Goal: Information Seeking & Learning: Learn about a topic

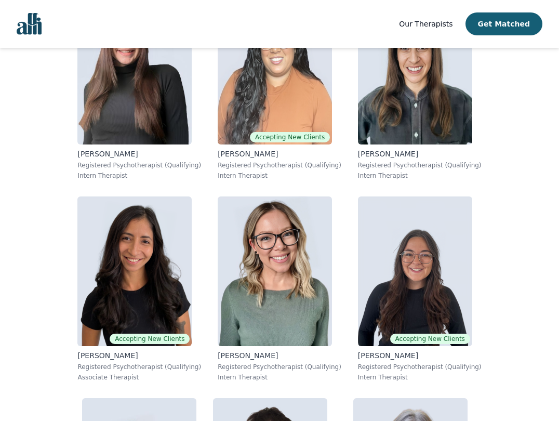
scroll to position [9545, 0]
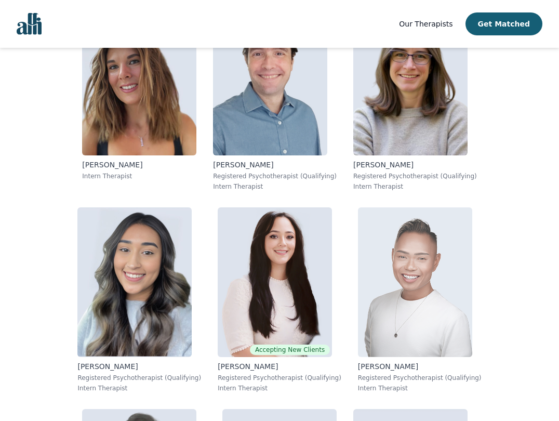
click at [395, 286] on img at bounding box center [415, 282] width 114 height 150
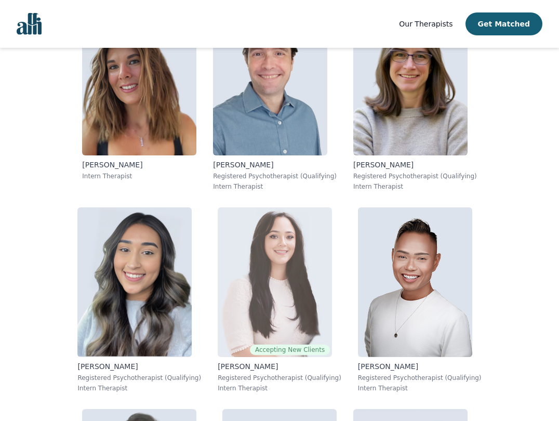
click at [271, 245] on img at bounding box center [275, 282] width 114 height 150
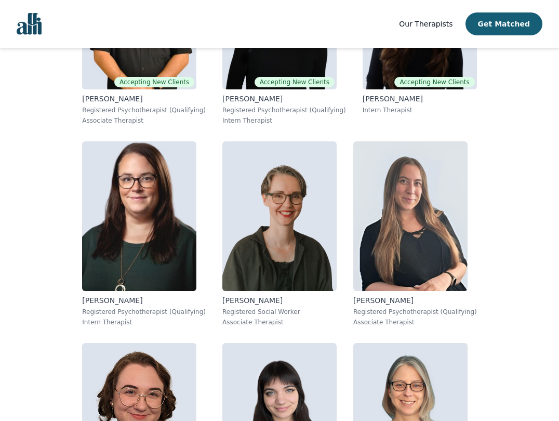
scroll to position [510, 0]
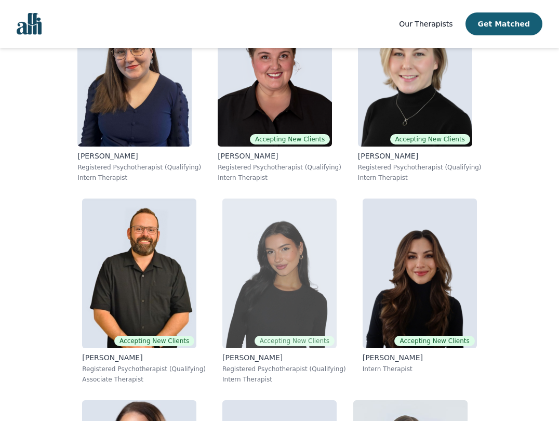
click at [310, 262] on img at bounding box center [279, 273] width 114 height 150
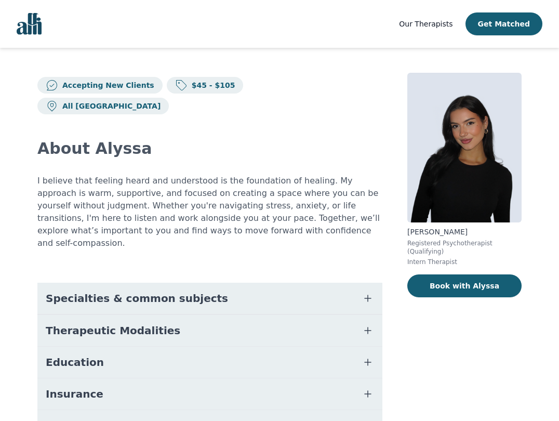
click at [470, 135] on img at bounding box center [464, 148] width 114 height 150
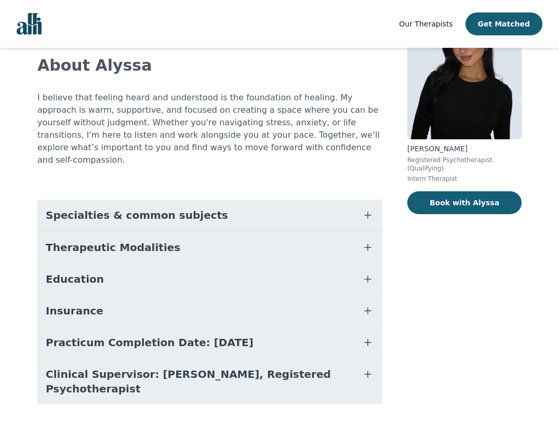
click at [370, 368] on icon "button" at bounding box center [368, 374] width 12 height 12
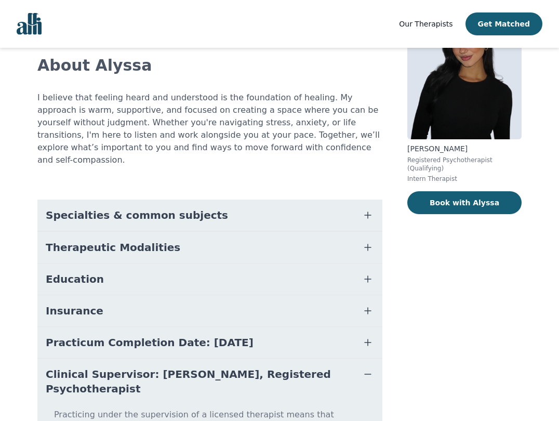
scroll to position [150, 0]
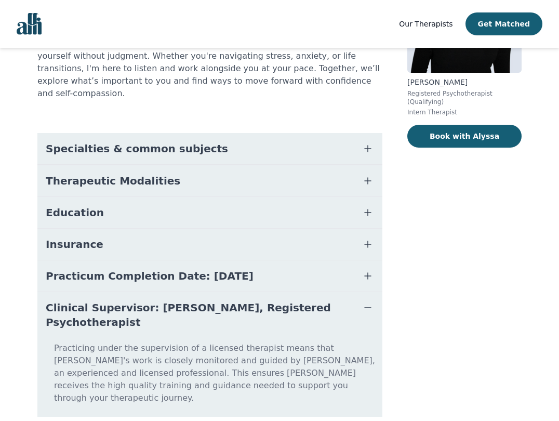
click at [362, 142] on icon "button" at bounding box center [368, 148] width 12 height 12
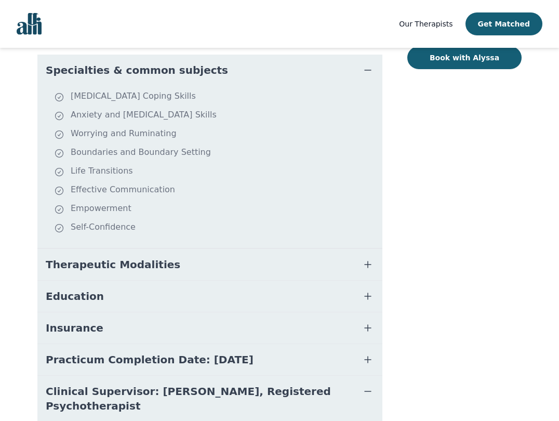
scroll to position [230, 0]
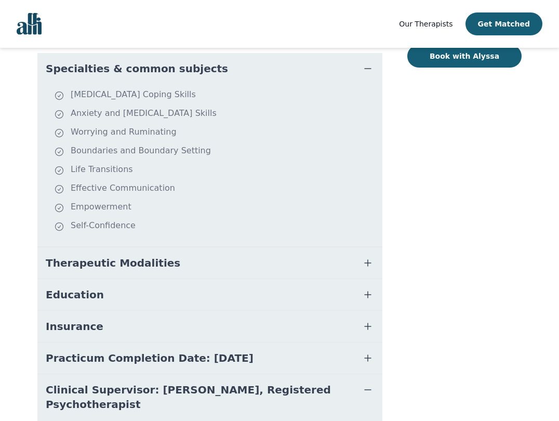
click at [308, 206] on ul "Depression Coping Skills Anxiety and Stress Management Skills Worrying and Rumi…" at bounding box center [210, 165] width 337 height 154
click at [295, 247] on button "Therapeutic Modalities" at bounding box center [209, 262] width 345 height 31
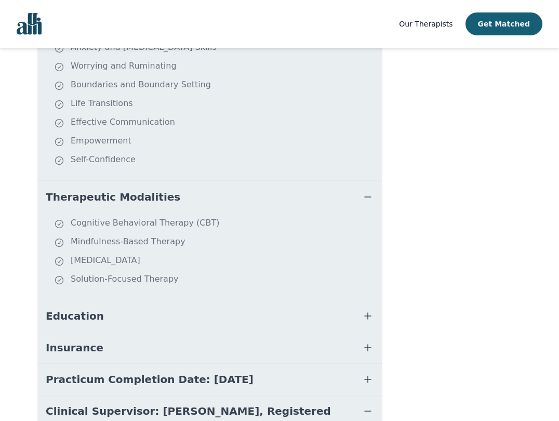
scroll to position [300, 0]
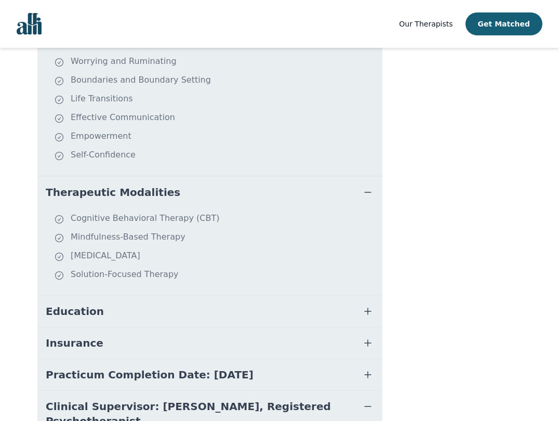
click at [279, 296] on button "Education" at bounding box center [209, 311] width 345 height 31
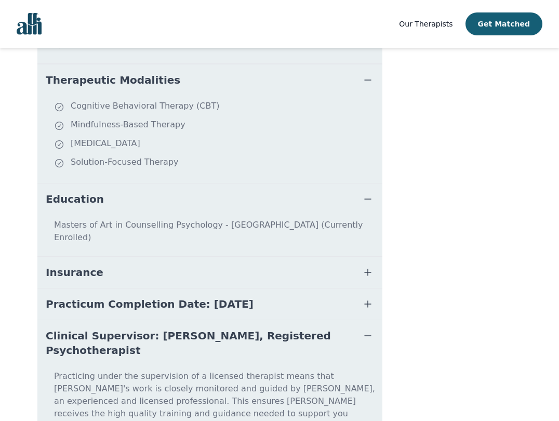
scroll to position [428, 0]
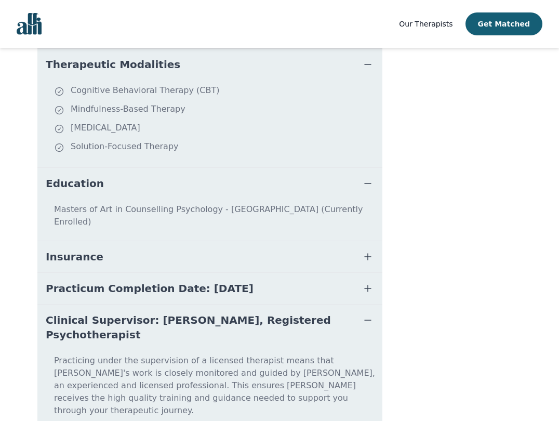
click at [270, 241] on button "Insurance" at bounding box center [209, 256] width 345 height 31
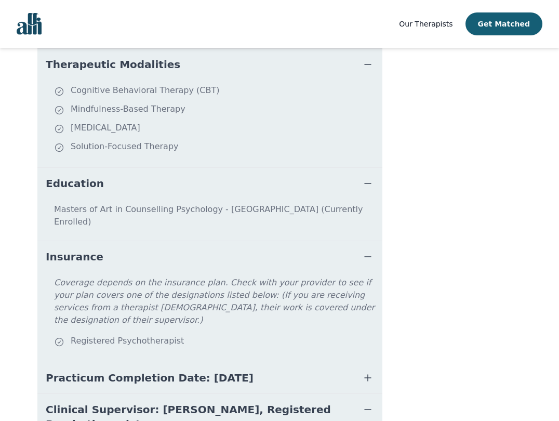
scroll to position [472, 0]
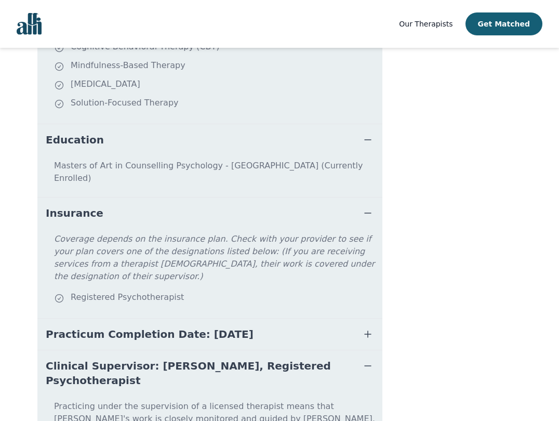
click at [258, 318] on button "Practicum Completion Date: [DATE]" at bounding box center [209, 333] width 345 height 31
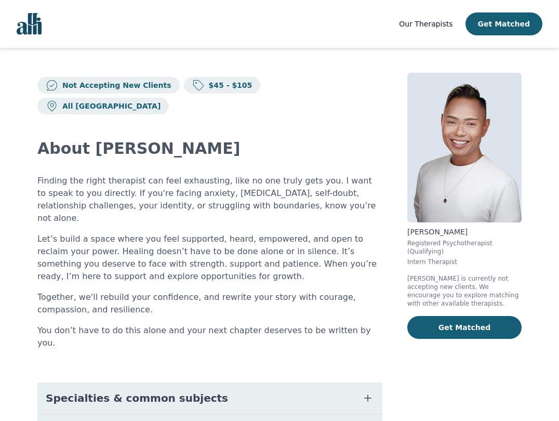
click at [472, 126] on img at bounding box center [464, 148] width 114 height 150
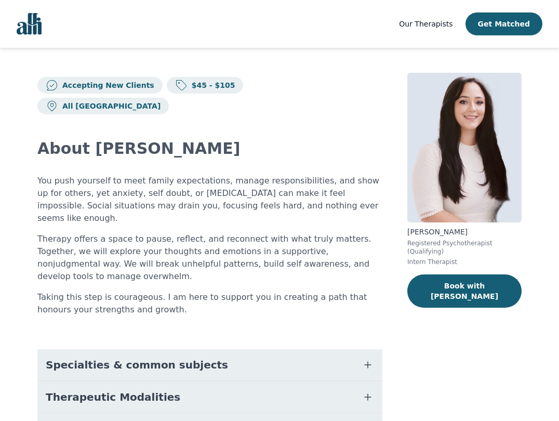
click at [454, 125] on img at bounding box center [464, 148] width 114 height 150
